Goal: Transaction & Acquisition: Download file/media

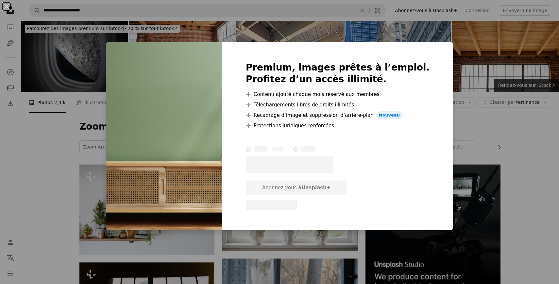
scroll to position [3092, 0]
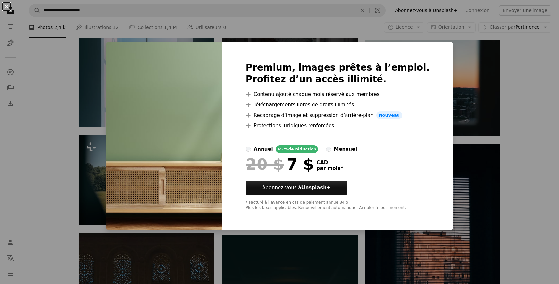
click at [6, 5] on button "An X shape" at bounding box center [7, 7] width 8 height 8
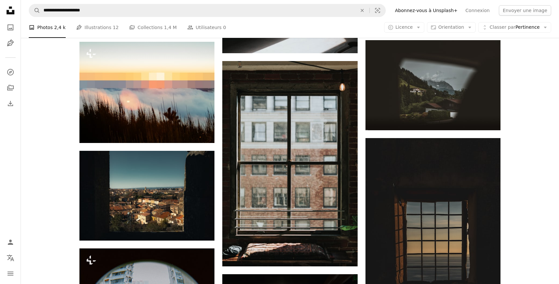
scroll to position [5465, 0]
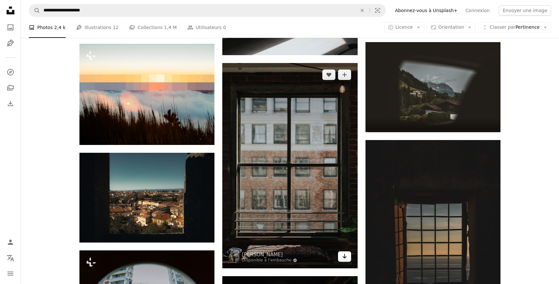
click at [343, 259] on icon "Arrow pointing down" at bounding box center [344, 257] width 5 height 8
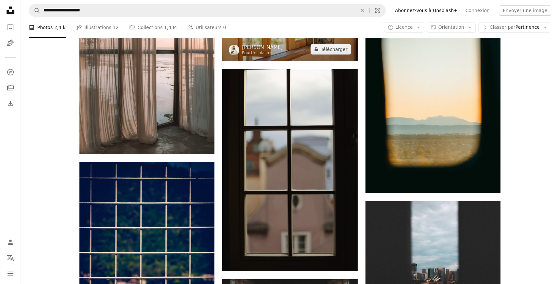
scroll to position [2078, 0]
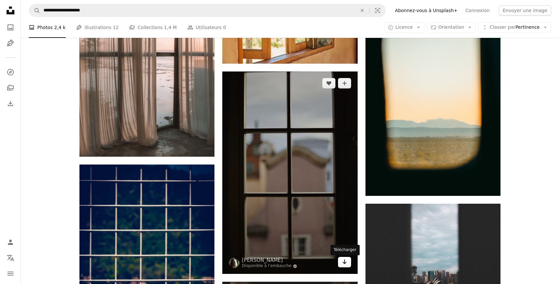
click at [341, 266] on link "Arrow pointing down" at bounding box center [344, 262] width 13 height 10
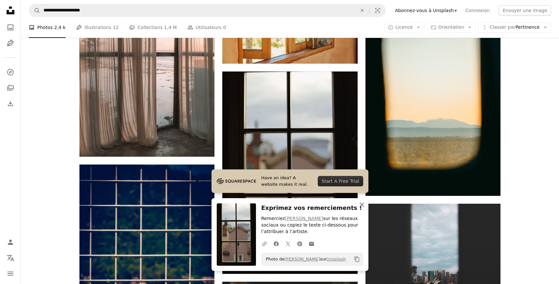
click at [362, 203] on icon "An X shape" at bounding box center [362, 205] width 8 height 8
